Goal: Transaction & Acquisition: Purchase product/service

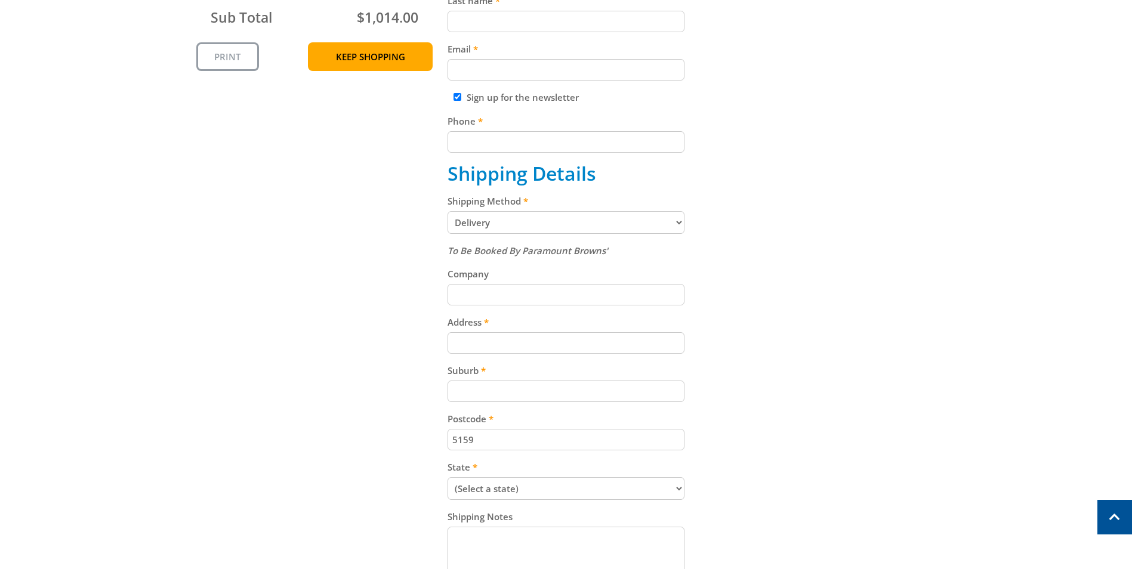
scroll to position [418, 0]
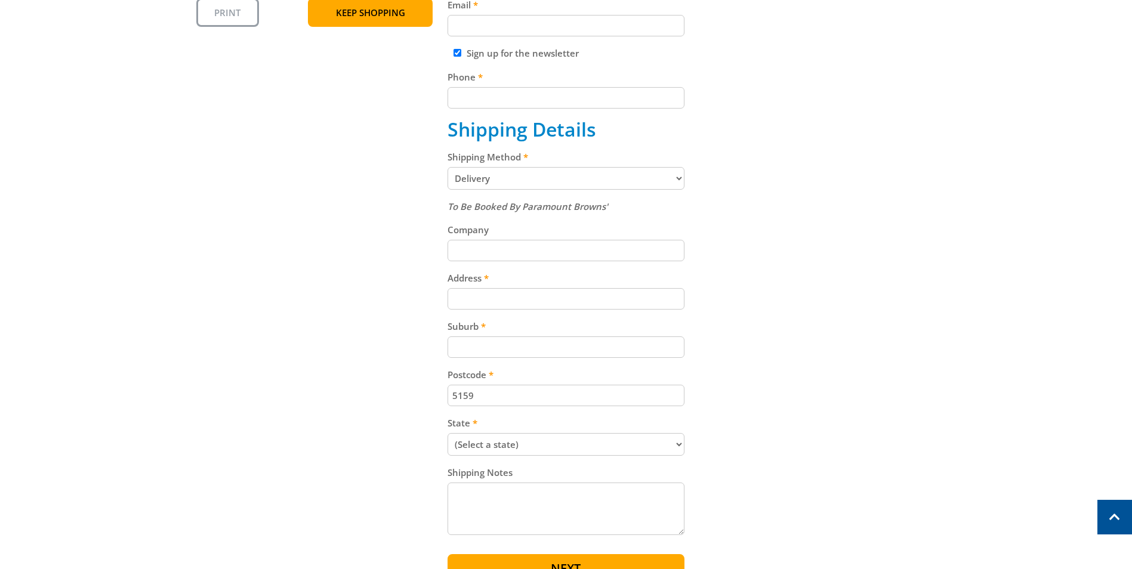
click at [677, 178] on select "Pickup from Gepps Cross Delivery" at bounding box center [566, 178] width 237 height 23
click at [678, 177] on select "Pickup from Gepps Cross Delivery" at bounding box center [566, 178] width 237 height 23
click at [818, 183] on div "Cart MESH STILLAGE - 1200MM $169.00 6 Item total: $1,014.00 Sub Total $1,014.00…" at bounding box center [566, 208] width 740 height 763
click at [532, 249] on input "Company" at bounding box center [566, 250] width 237 height 21
type input "SA Water"
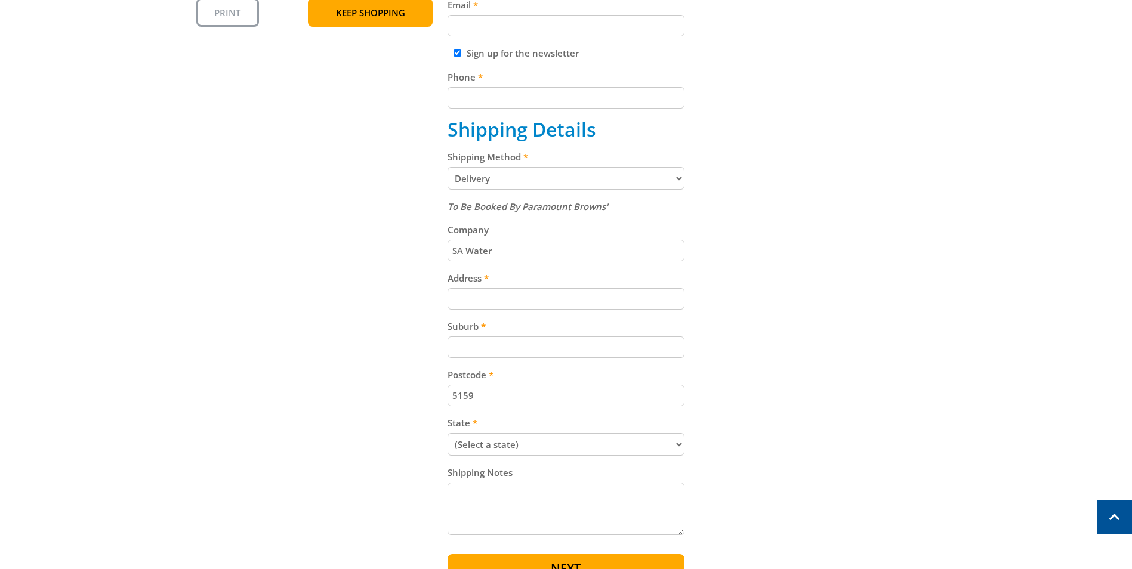
click at [253, 230] on div "Cart MESH STILLAGE - 1200MM $169.00 6 Item total: $1,014.00 Sub Total $1,014.00…" at bounding box center [566, 208] width 740 height 763
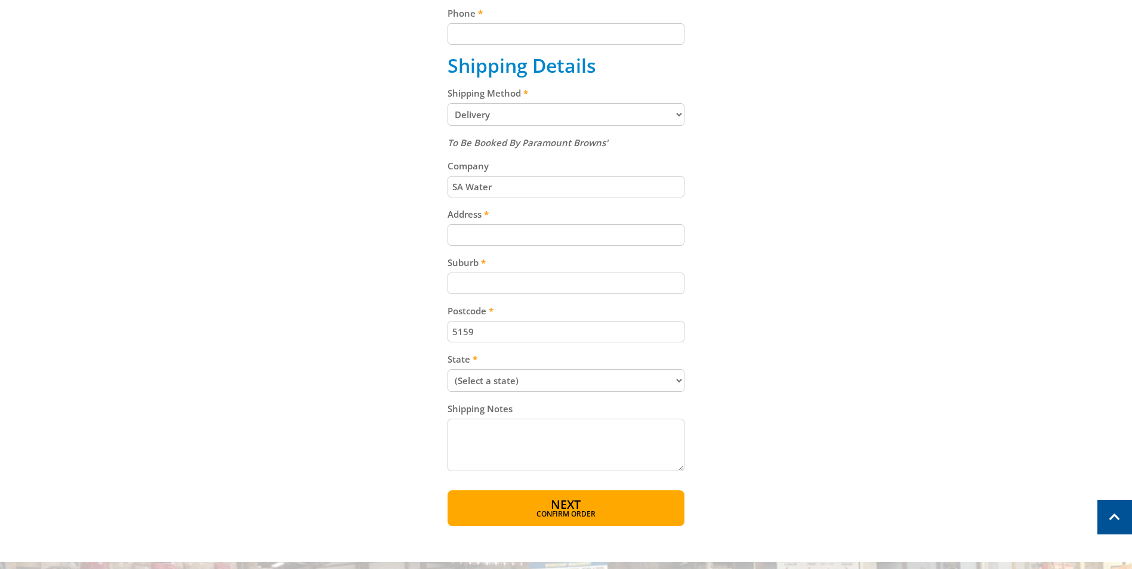
scroll to position [478, 0]
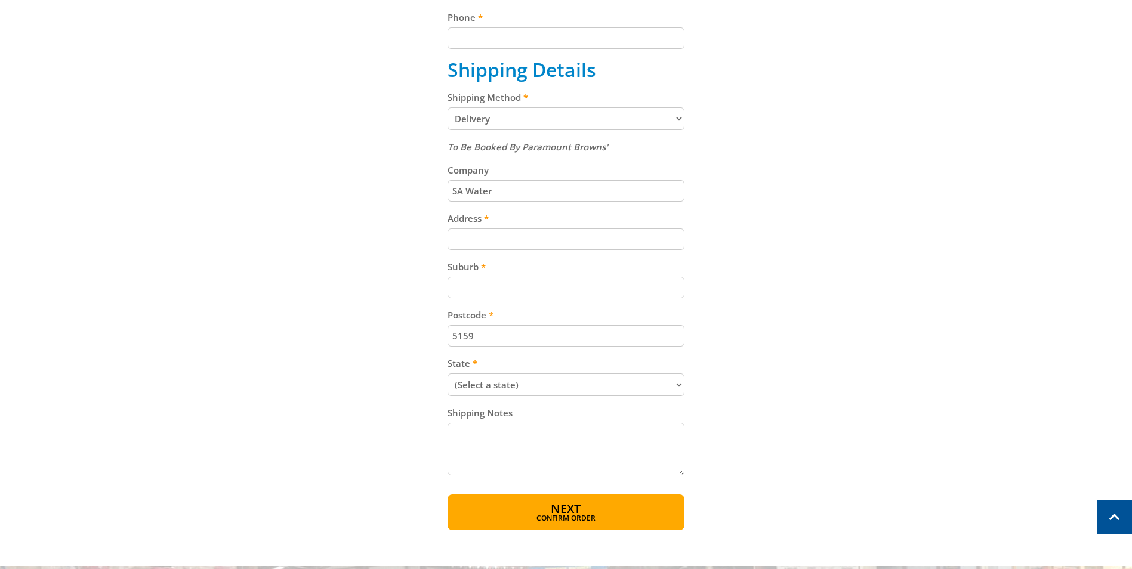
click at [684, 386] on select "(Select a state) South Australia Victoria New South Wales Queensland Western Au…" at bounding box center [566, 385] width 237 height 23
select select "SA"
click at [448, 374] on select "(Select a state) South Australia Victoria New South Wales Queensland Western Au…" at bounding box center [566, 385] width 237 height 23
click at [376, 352] on div "Cart MESH STILLAGE - 1200MM $169.00 6 Item total: $1,014.00 Sub Total $1,014.00…" at bounding box center [566, 148] width 740 height 763
click at [473, 291] on input "Suburb" at bounding box center [566, 287] width 237 height 21
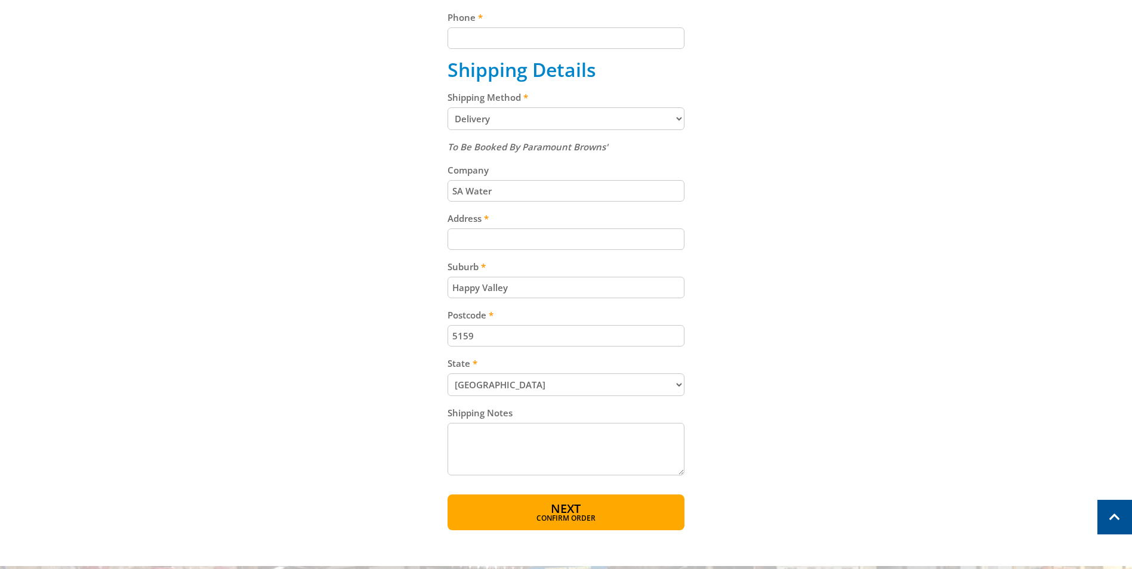
type input "Happy Valley"
click at [463, 231] on input "Address" at bounding box center [566, 239] width 237 height 21
click at [384, 220] on div "Cart MESH STILLAGE - 1200MM $169.00 6 Item total: $1,014.00 Sub Total $1,014.00…" at bounding box center [566, 148] width 740 height 763
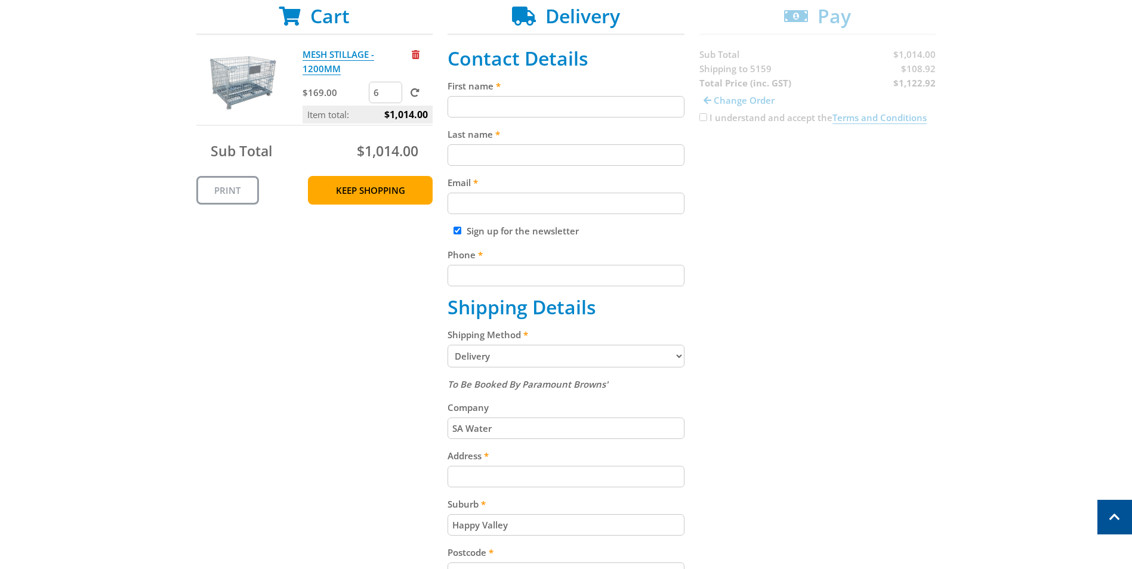
scroll to position [239, 0]
click at [476, 281] on input "Phone" at bounding box center [566, 276] width 237 height 21
type input "0407603899"
click at [458, 232] on input "Sign up for the newsletter" at bounding box center [458, 232] width 8 height 8
checkbox input "false"
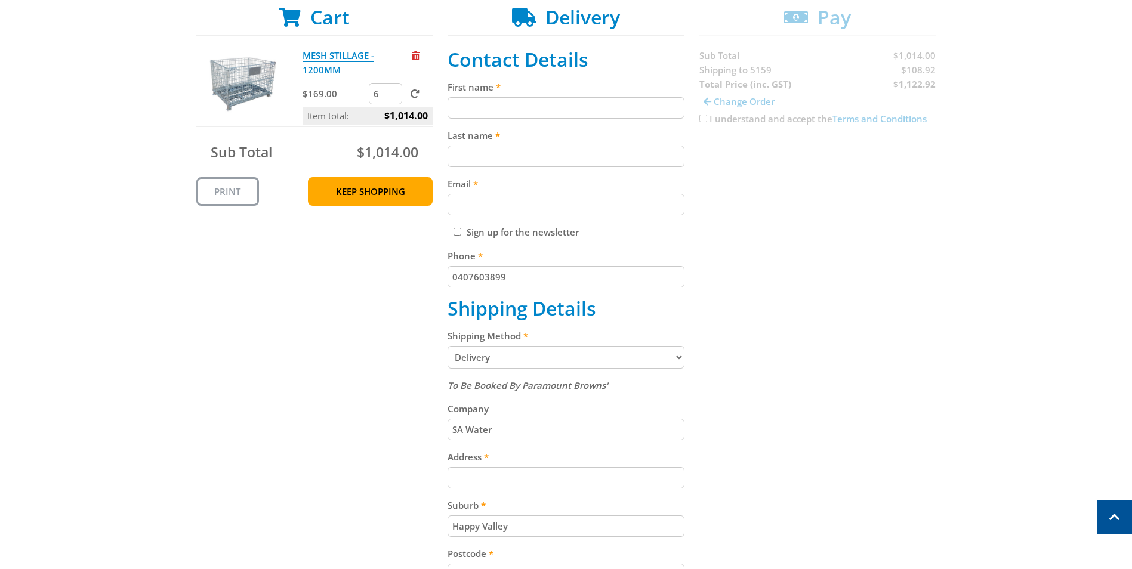
click at [470, 199] on input "Email" at bounding box center [566, 204] width 237 height 21
type input "ashley.nitschke@sawater.com.au"
click at [489, 147] on input "Last name" at bounding box center [566, 156] width 237 height 21
type input "Nitschke"
click at [511, 106] on input "First name" at bounding box center [566, 107] width 237 height 21
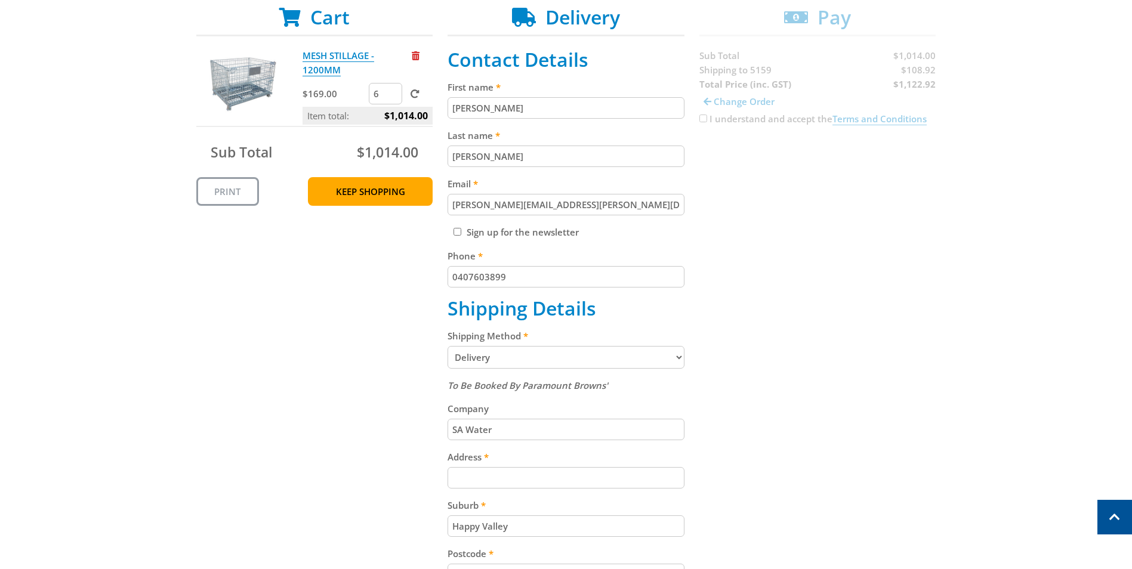
type input "Ashley"
click at [778, 190] on div "Cart MESH STILLAGE - 1200MM $169.00 6 Item total: $1,014.00 Sub Total $1,014.00…" at bounding box center [566, 387] width 740 height 763
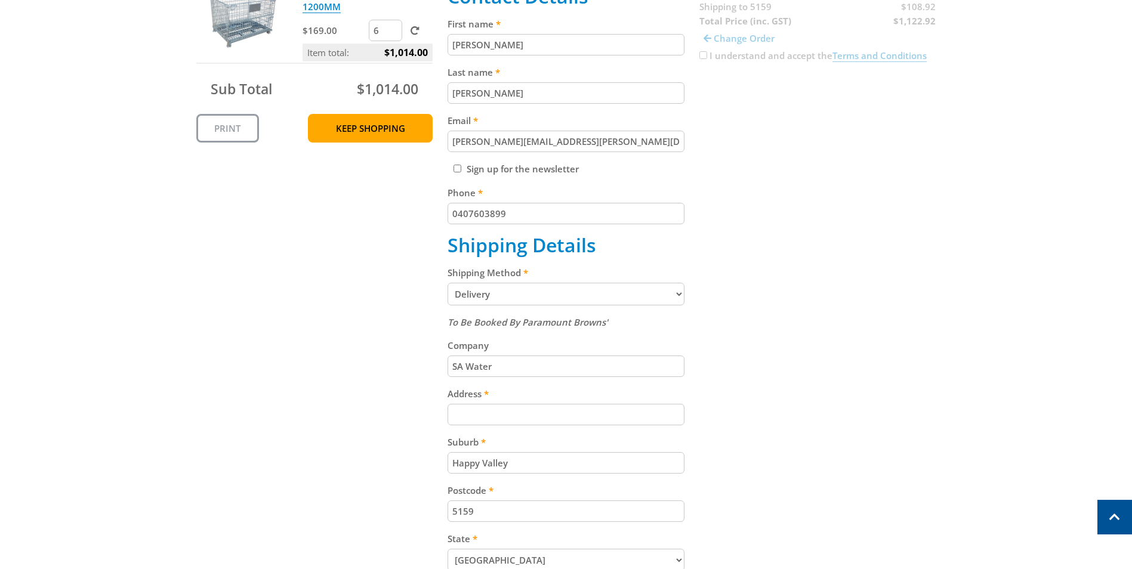
scroll to position [418, 0]
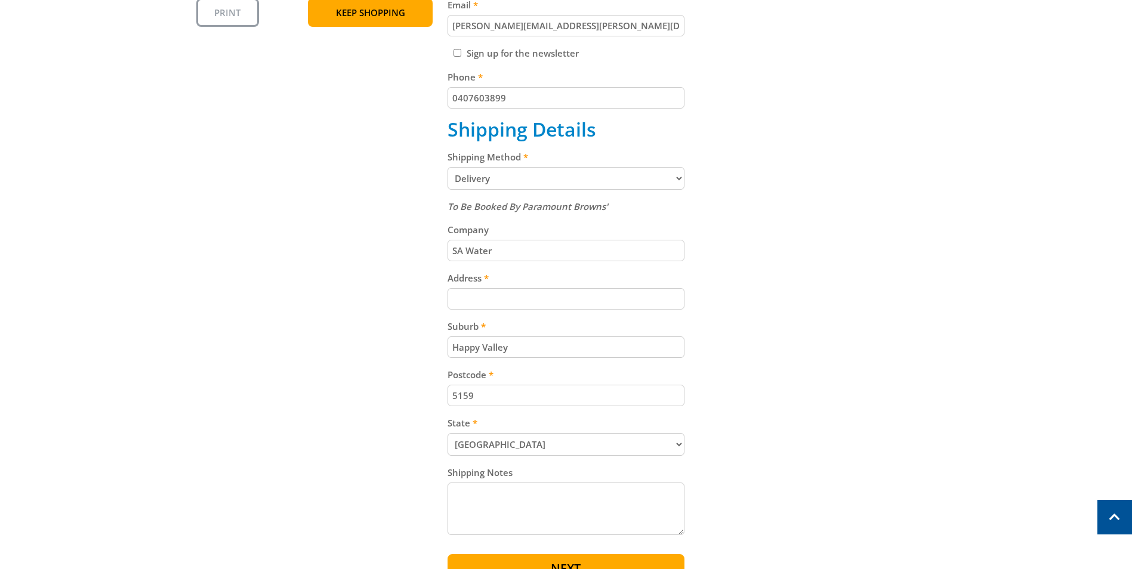
click at [495, 299] on input "Address" at bounding box center [566, 298] width 237 height 21
type input "Lt 7 Chandlers Hill Rd"
click at [373, 291] on div "Cart MESH STILLAGE - 1200MM $169.00 6 Item total: $1,014.00 Sub Total $1,014.00…" at bounding box center [566, 208] width 740 height 763
click at [334, 265] on div "Cart MESH STILLAGE - 1200MM $169.00 6 Item total: $1,014.00 Sub Total $1,014.00…" at bounding box center [566, 208] width 740 height 763
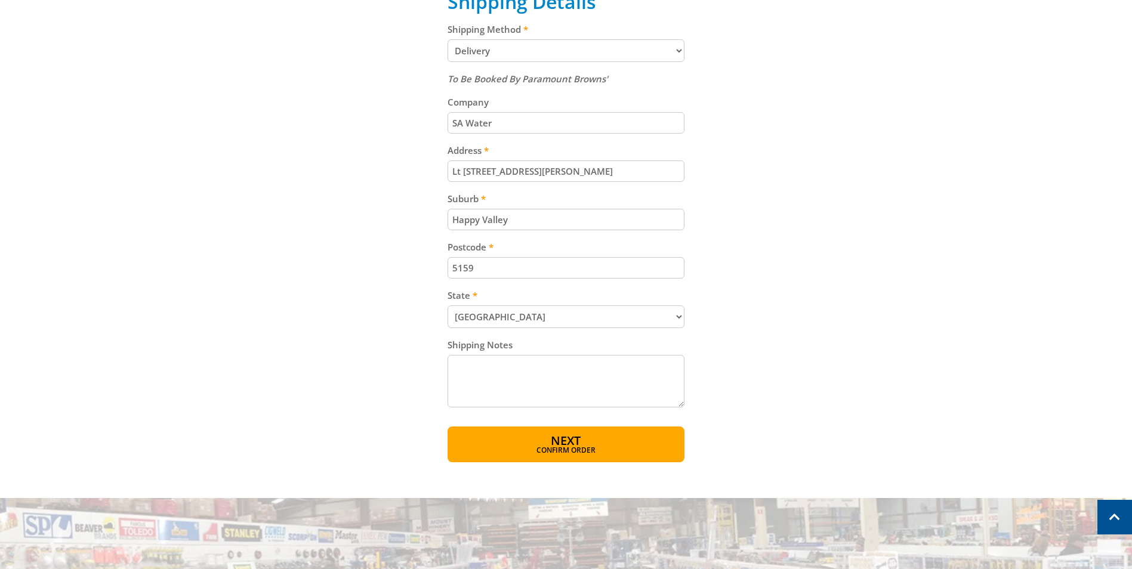
scroll to position [597, 0]
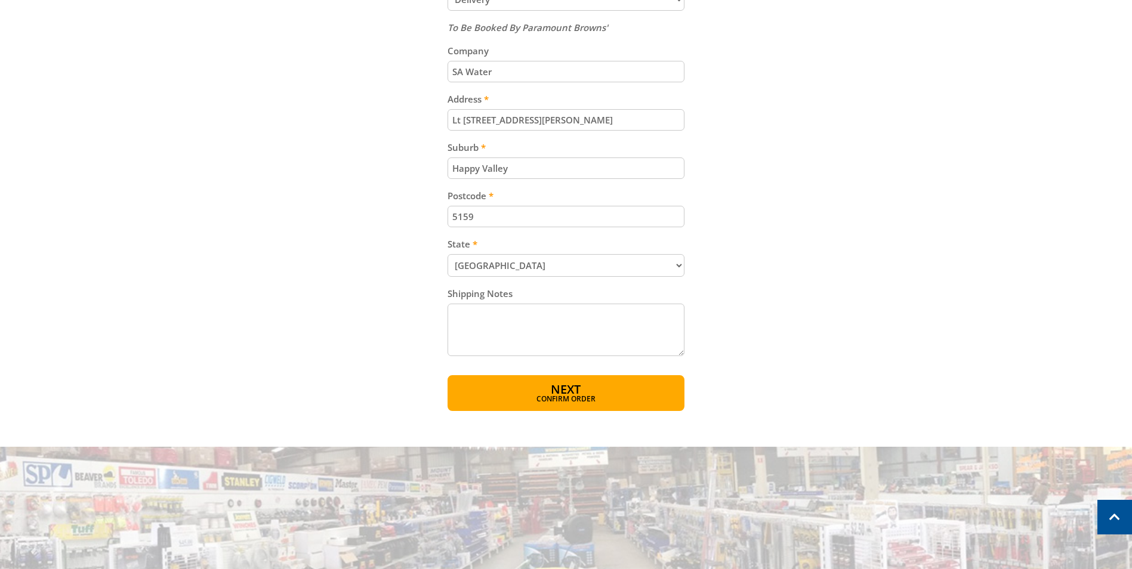
click at [483, 320] on textarea "Shipping Notes" at bounding box center [566, 330] width 237 height 53
type textarea "Metering Hydrant Workshop - Call Ashley 0407603899 for access"
click at [227, 265] on div "Cart MESH STILLAGE - 1200MM $169.00 6 Item total: $1,014.00 Sub Total $1,014.00…" at bounding box center [566, 29] width 740 height 763
click at [587, 397] on span "Confirm order" at bounding box center [566, 400] width 186 height 7
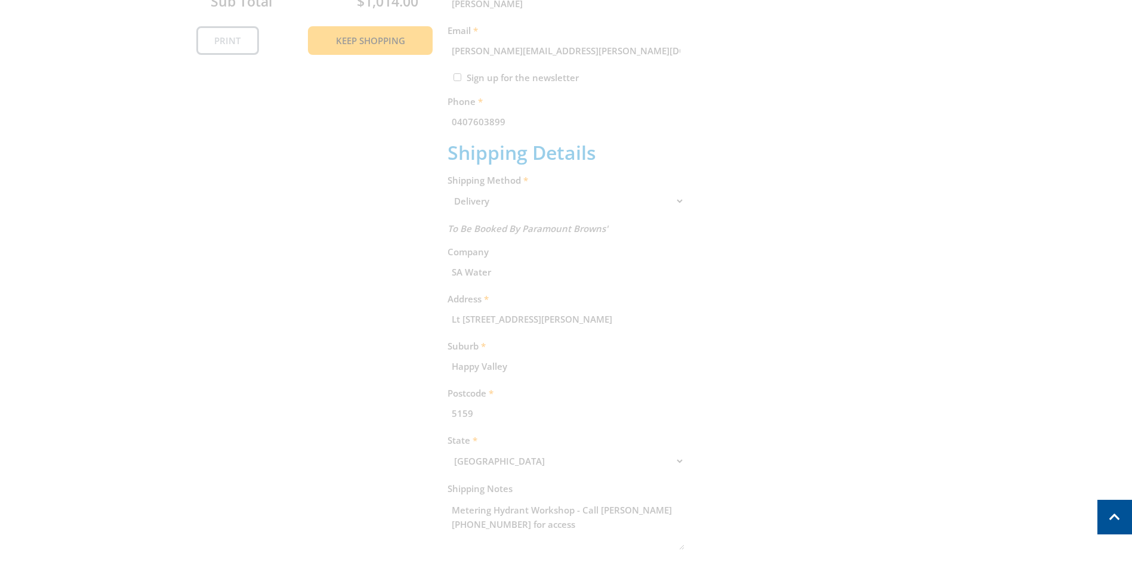
scroll to position [245, 0]
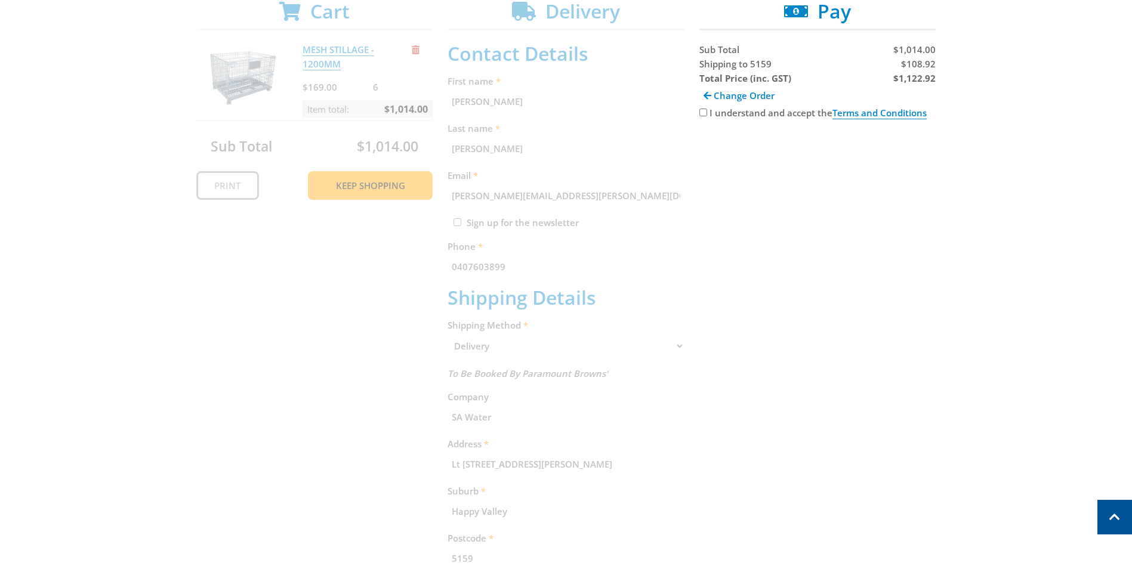
click at [701, 112] on input "I understand and accept the Terms and Conditions" at bounding box center [704, 113] width 8 height 8
checkbox input "true"
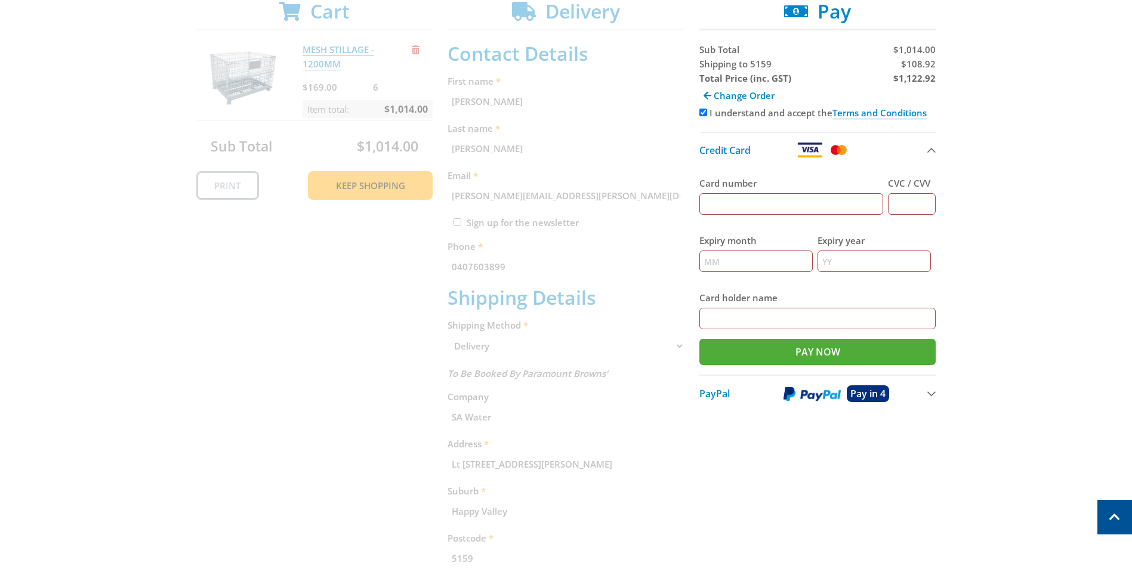
click at [726, 207] on input "Card number" at bounding box center [792, 203] width 184 height 21
click at [725, 202] on input "5550052276099599" at bounding box center [792, 203] width 184 height 21
click at [749, 204] on input "5550 052276099599" at bounding box center [792, 203] width 184 height 21
drag, startPoint x: 769, startPoint y: 205, endPoint x: 776, endPoint y: 204, distance: 6.7
click at [771, 204] on input "5550 0522 76099599" at bounding box center [792, 203] width 184 height 21
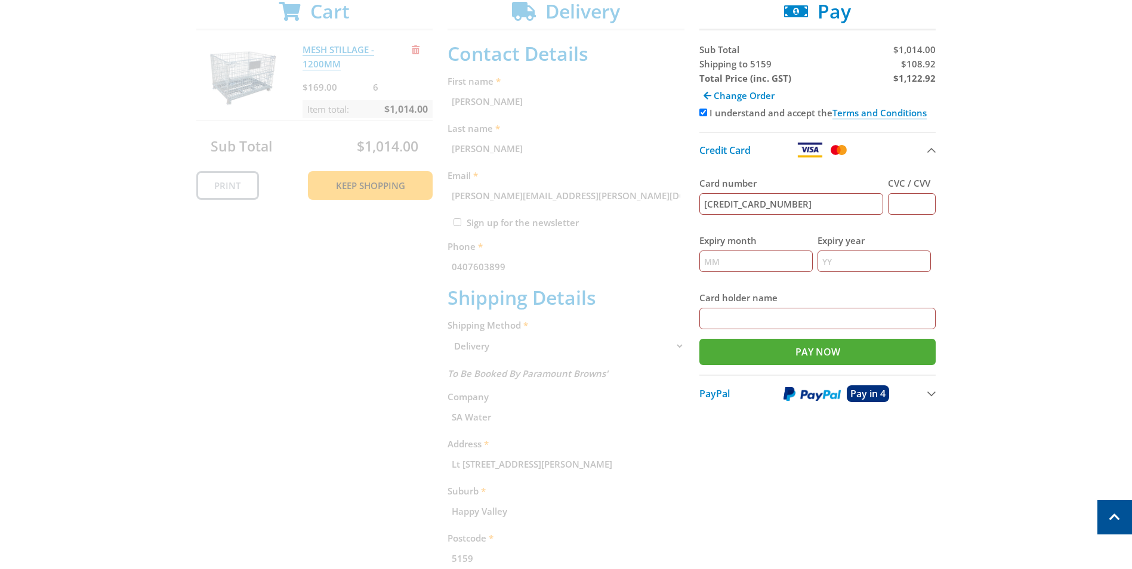
type input "5550 0522 7609 9599"
click at [918, 204] on input "CVC / CVV" at bounding box center [912, 203] width 48 height 21
type input "876"
click at [769, 261] on input "Expiry month" at bounding box center [756, 261] width 113 height 21
type input "05"
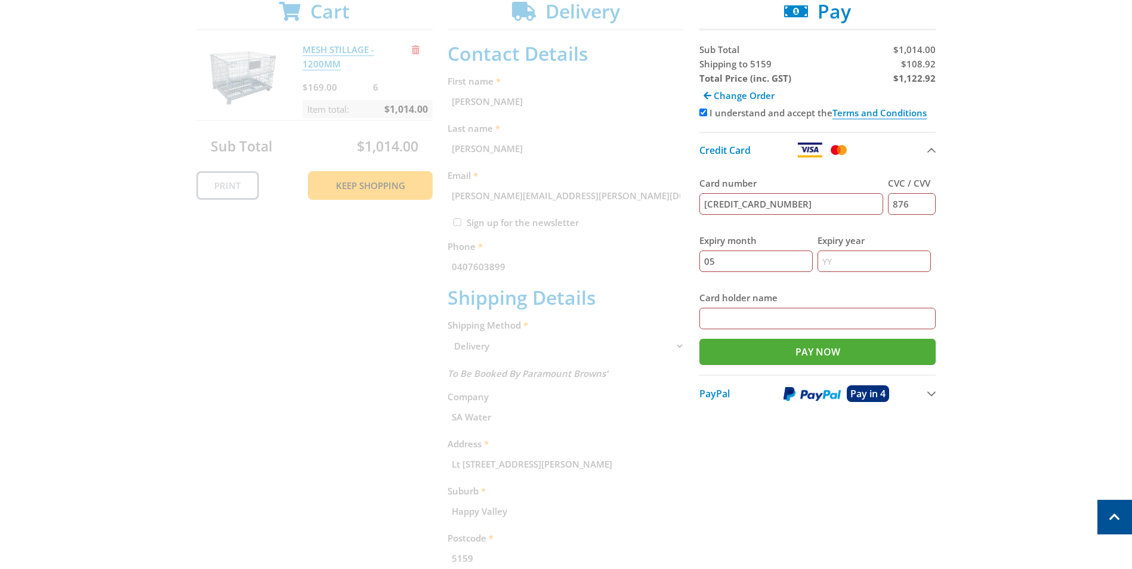
click at [856, 264] on input "Expiry year" at bounding box center [874, 261] width 113 height 21
type input "26"
click at [779, 313] on input "Card holder name" at bounding box center [818, 318] width 237 height 21
type input "Ashley Nitschke"
click at [843, 150] on img at bounding box center [839, 150] width 21 height 15
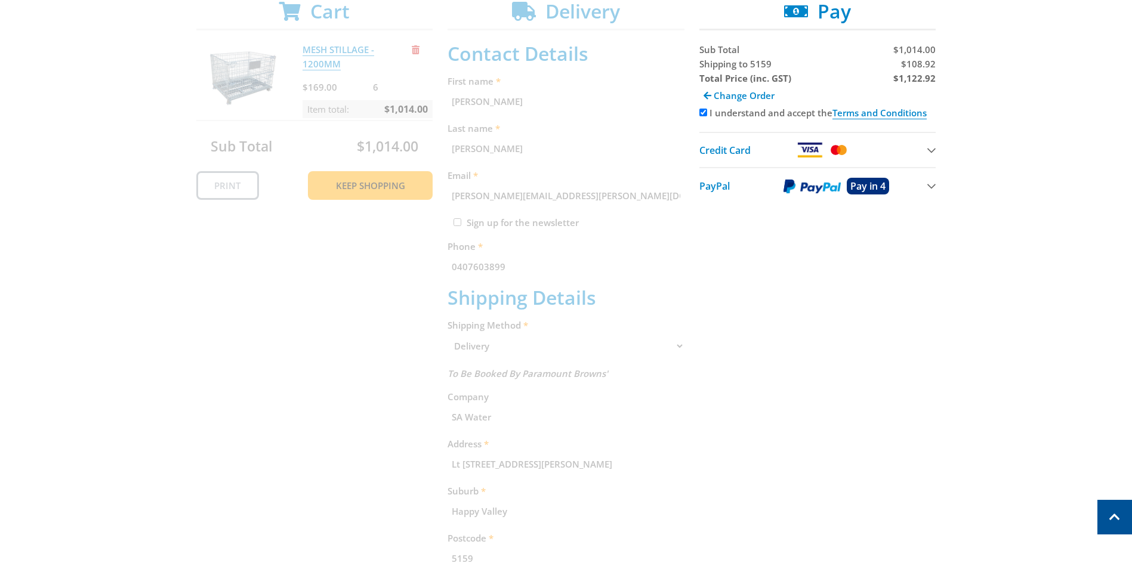
click at [842, 150] on img at bounding box center [839, 150] width 21 height 15
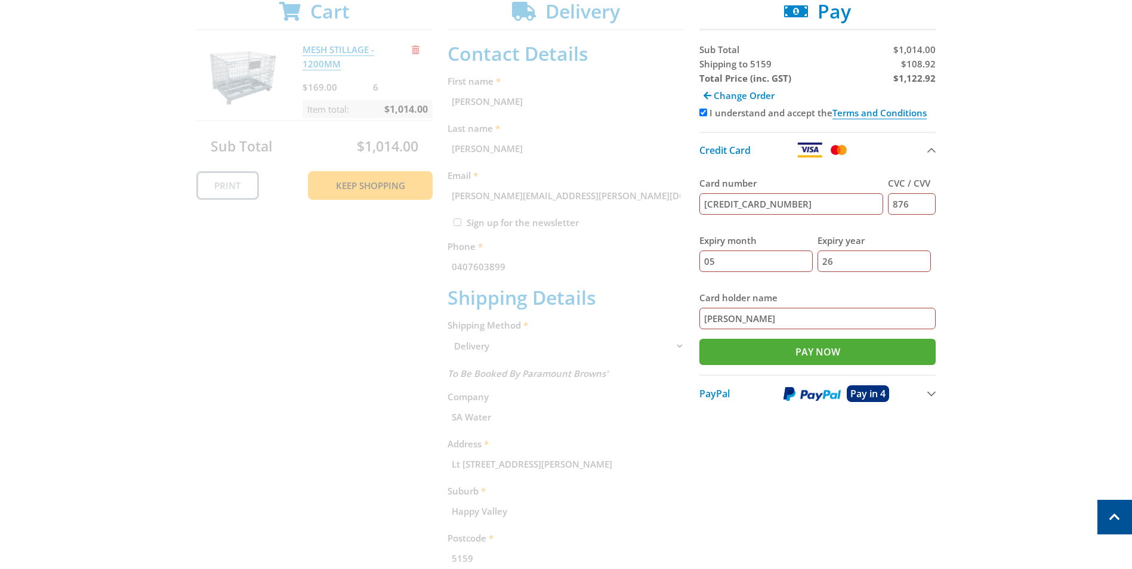
click at [969, 227] on div "Select your Delivery Method Personal Pick up Available in 5 days Courier Pick u…" at bounding box center [566, 346] width 1132 height 808
click at [784, 349] on input "Pay Now" at bounding box center [818, 352] width 237 height 26
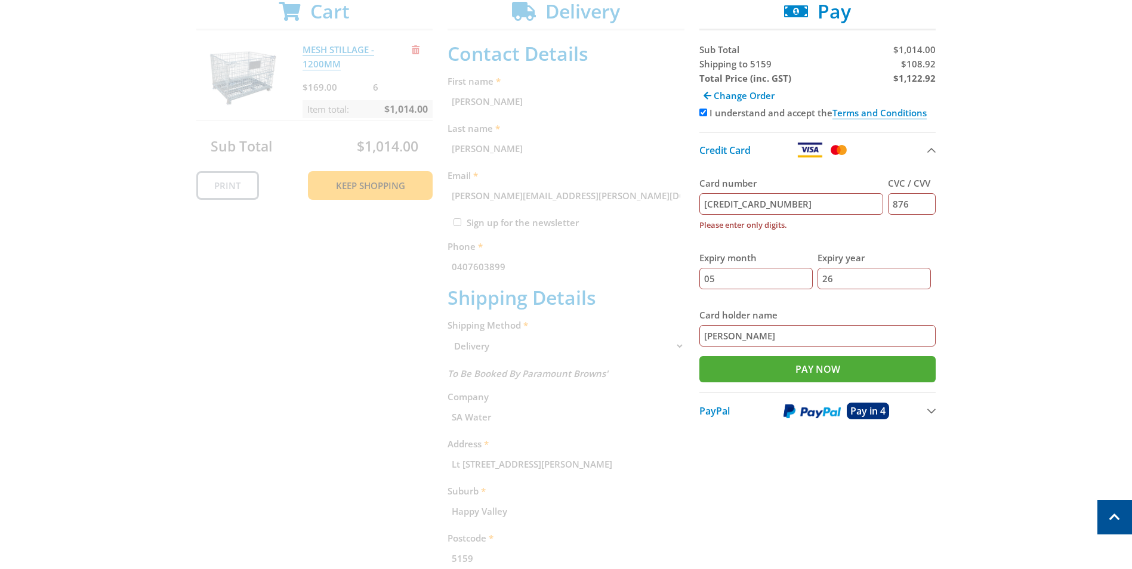
click at [732, 202] on input "5550 0522 7609 9599" at bounding box center [792, 203] width 184 height 21
drag, startPoint x: 729, startPoint y: 201, endPoint x: 737, endPoint y: 201, distance: 7.8
click at [729, 202] on input "5550 0522 7609 9599" at bounding box center [792, 203] width 184 height 21
click at [748, 205] on input "55500522 7609 9599" at bounding box center [792, 203] width 184 height 21
click at [769, 202] on input "555005227609 9599" at bounding box center [792, 203] width 184 height 21
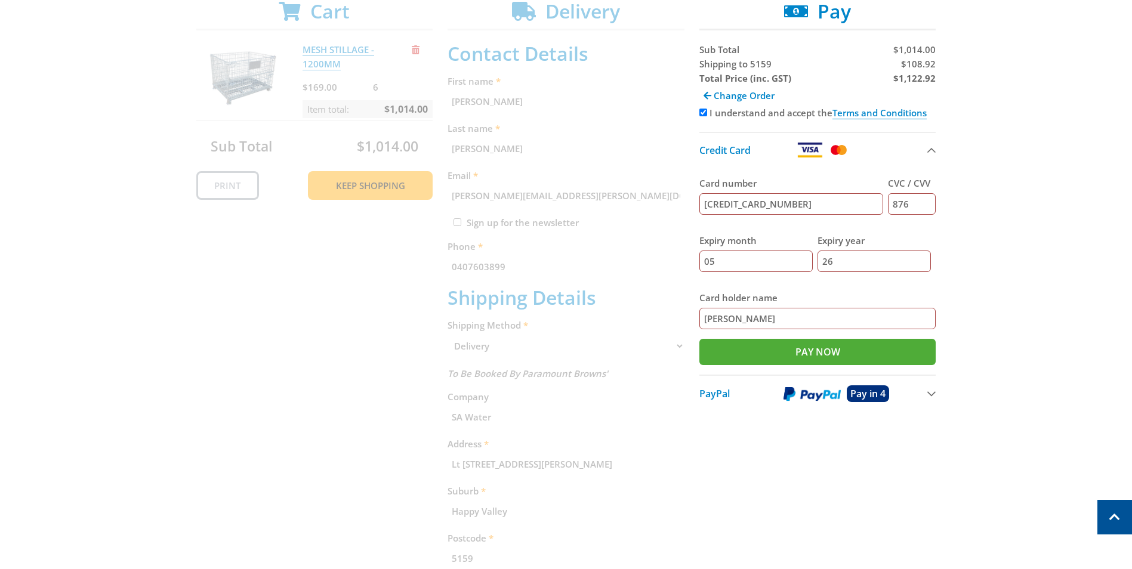
click at [798, 204] on input "5550052276099599" at bounding box center [792, 203] width 184 height 21
type input "5550052276099599"
click at [793, 355] on input "Pay Now" at bounding box center [818, 352] width 237 height 26
type input "Paying..."
